Goal: Task Accomplishment & Management: Manage account settings

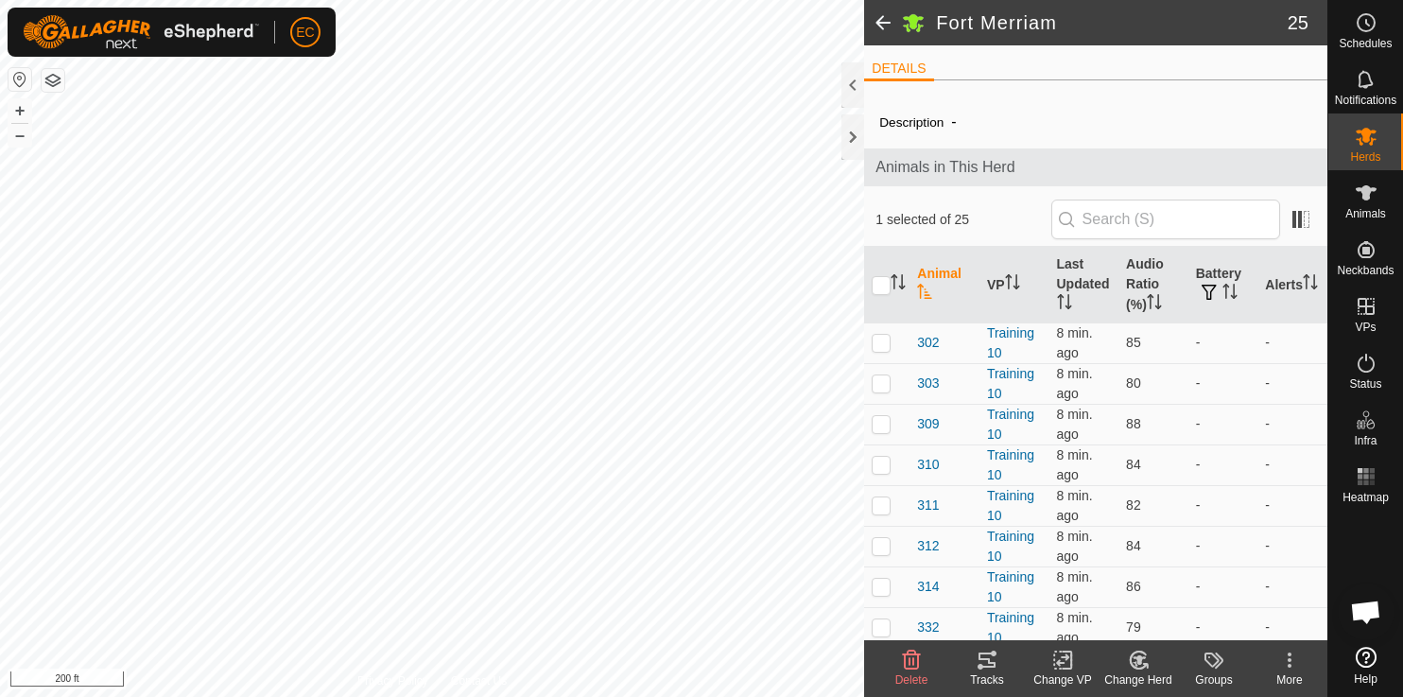
scroll to position [7821, 0]
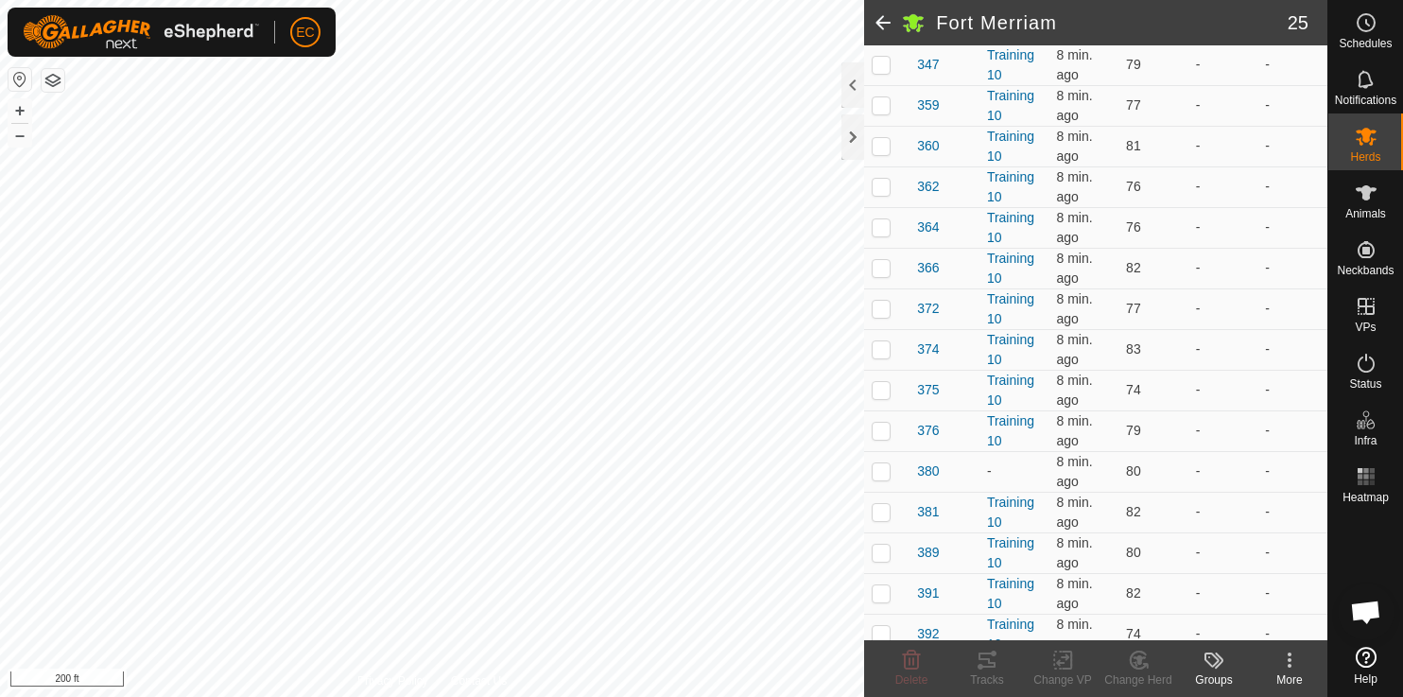
scroll to position [699, 0]
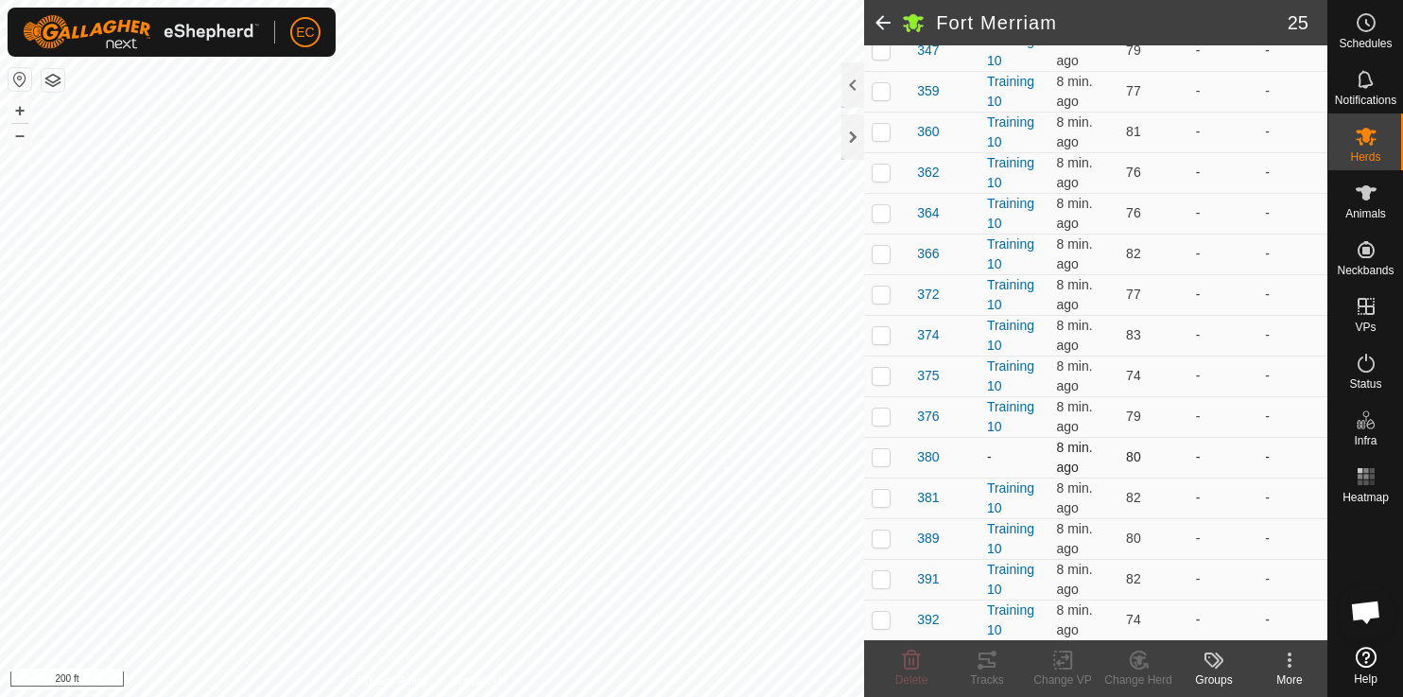
click at [875, 460] on p-checkbox at bounding box center [881, 456] width 19 height 15
checkbox input "true"
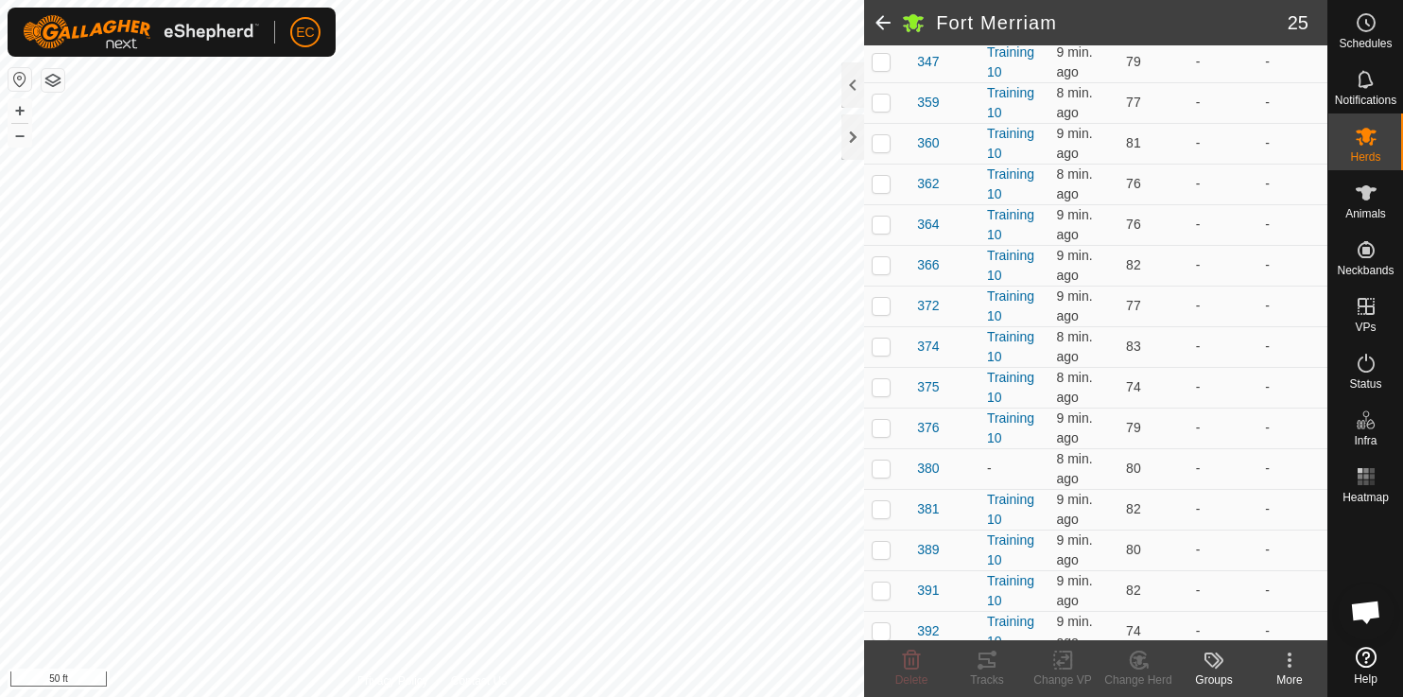
scroll to position [699, 0]
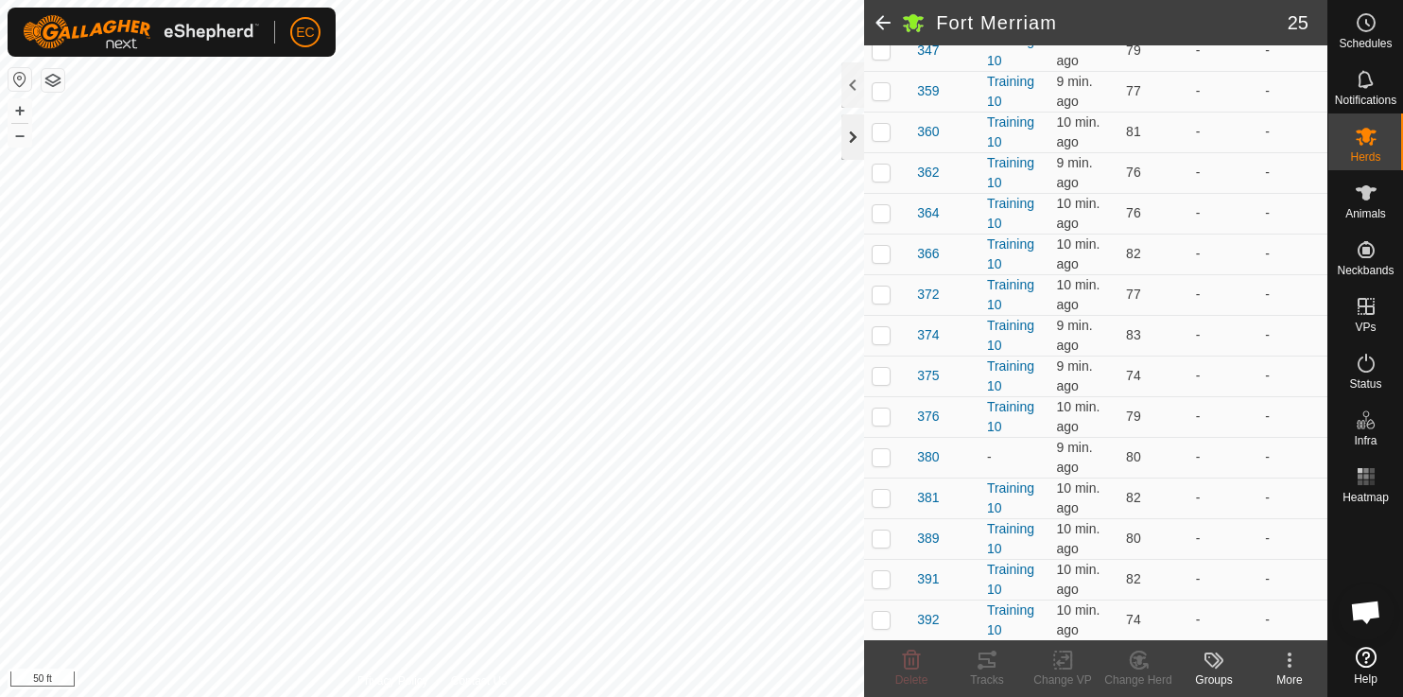
click at [856, 145] on div at bounding box center [852, 136] width 23 height 45
